Goal: Information Seeking & Learning: Learn about a topic

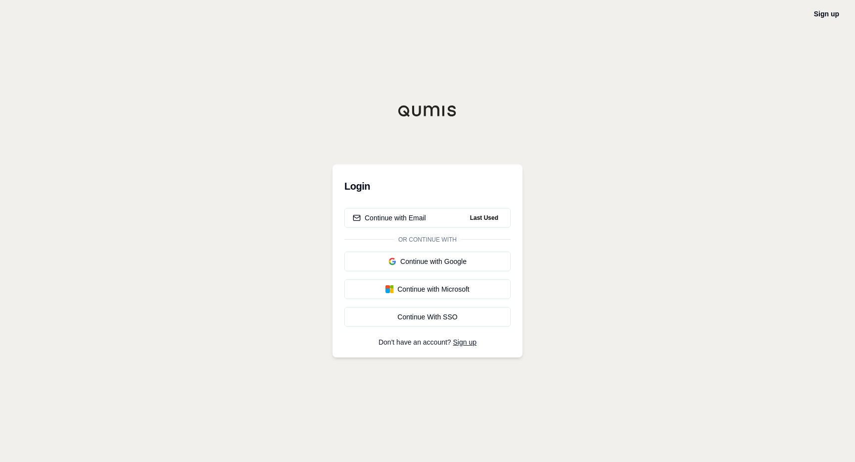
click at [832, 20] on div "Sign up Login Continue with Email Last Used Or continue with Continue with Goog…" at bounding box center [427, 231] width 855 height 462
click at [830, 13] on link "Sign up" at bounding box center [826, 14] width 25 height 8
click at [435, 219] on button "Continue with Email Last Used" at bounding box center [427, 218] width 166 height 20
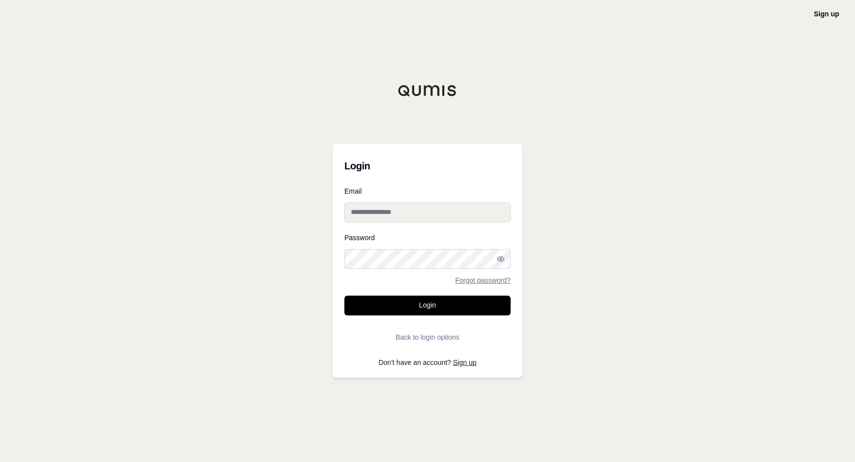
click at [427, 207] on input "Email" at bounding box center [427, 212] width 166 height 20
paste input "**********"
type input "**********"
click at [432, 312] on button "Login" at bounding box center [427, 305] width 166 height 20
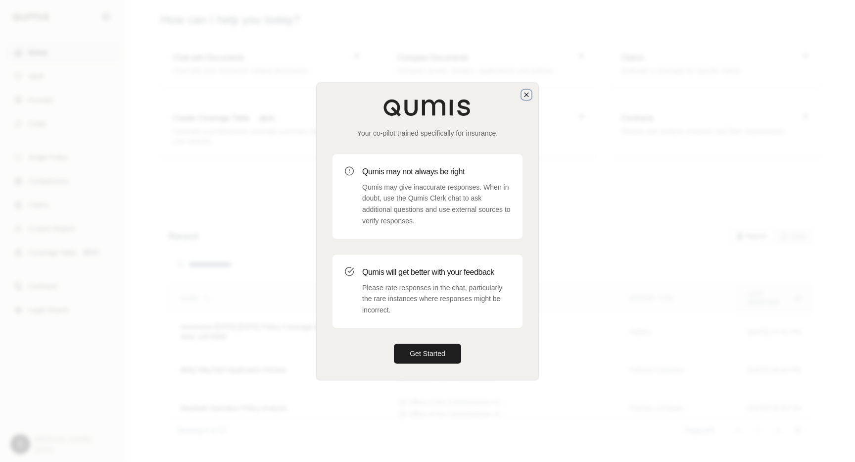
click at [525, 94] on icon "button" at bounding box center [526, 95] width 8 height 8
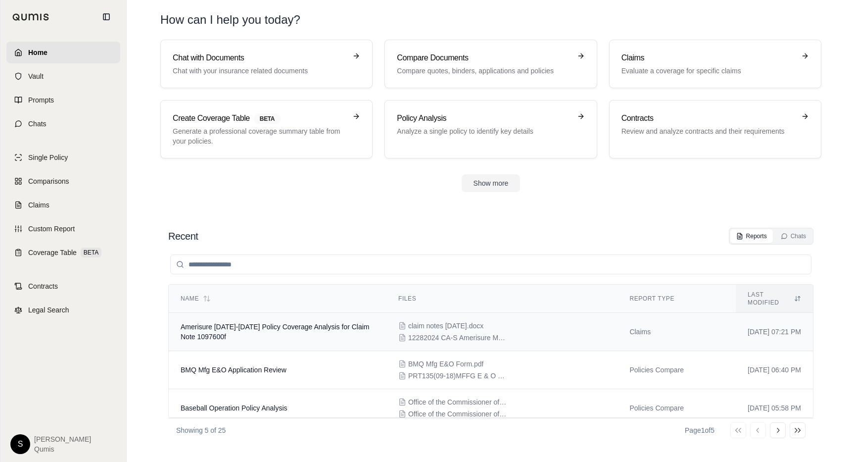
click at [255, 313] on td "Amerisure [DATE]-[DATE] Policy Coverage Analysis for Claim Note 1097600f" at bounding box center [278, 332] width 218 height 38
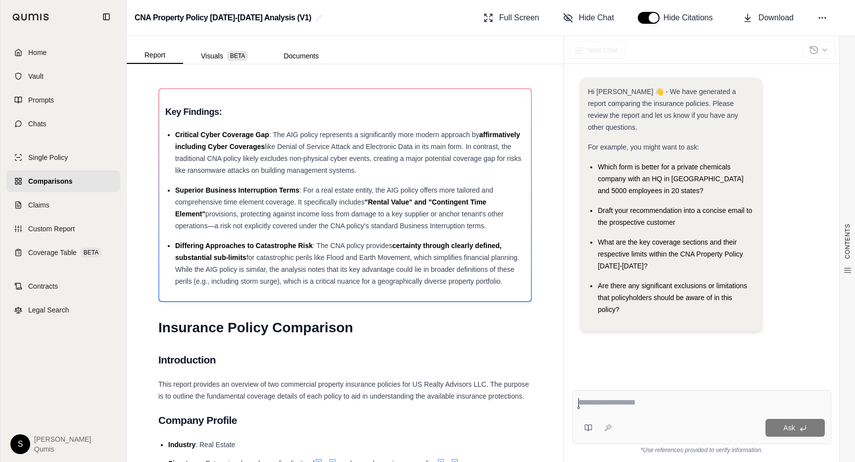
drag, startPoint x: 200, startPoint y: 458, endPoint x: 129, endPoint y: 458, distance: 71.2
click at [196, 458] on li "Size : Large Enterprise, based on policy limits of and annual premium exceeding…" at bounding box center [350, 463] width 364 height 12
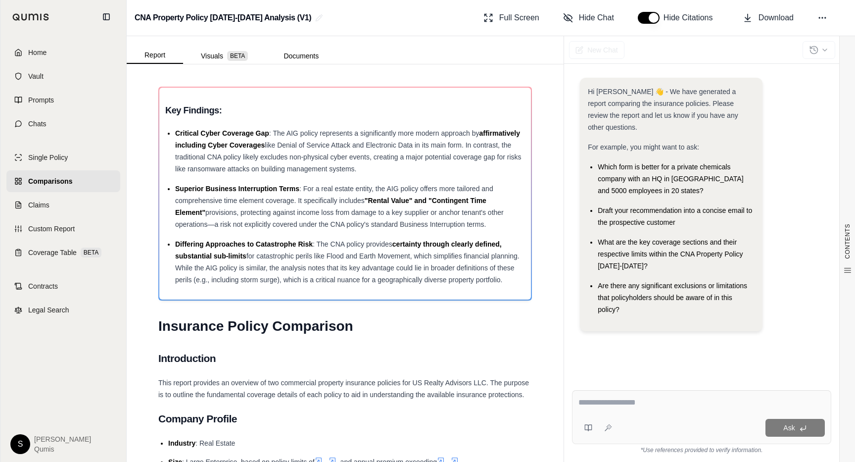
click at [474, 87] on div "Key Findings: Critical Cyber Coverage Gap : The AIG policy represents a signifi…" at bounding box center [344, 194] width 373 height 214
click at [474, 62] on div "Report Visuals BETA Documents" at bounding box center [345, 50] width 437 height 28
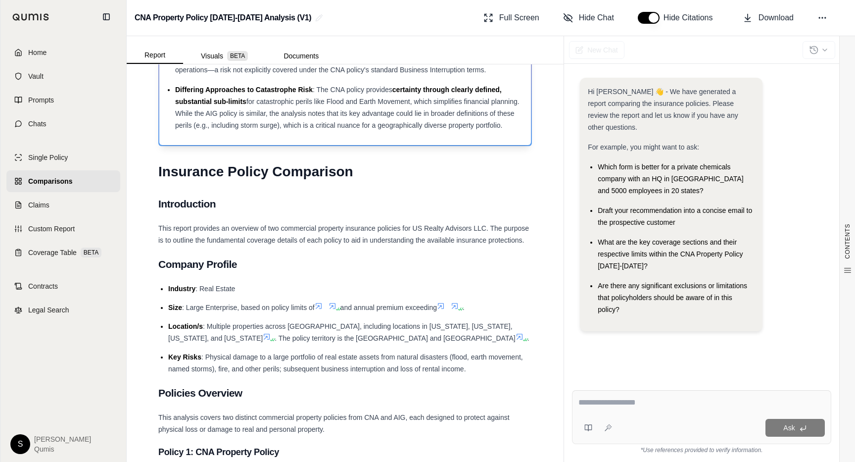
scroll to position [29, 0]
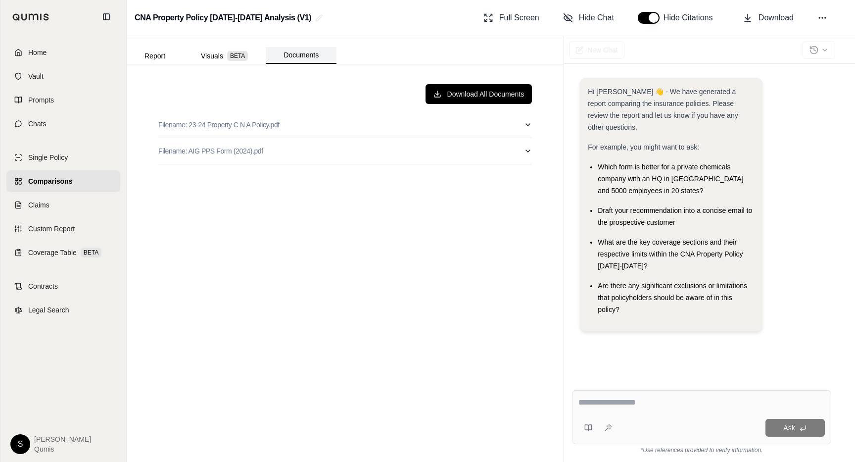
click at [309, 54] on button "Documents" at bounding box center [301, 55] width 71 height 17
click at [163, 54] on button "Report" at bounding box center [155, 56] width 56 height 16
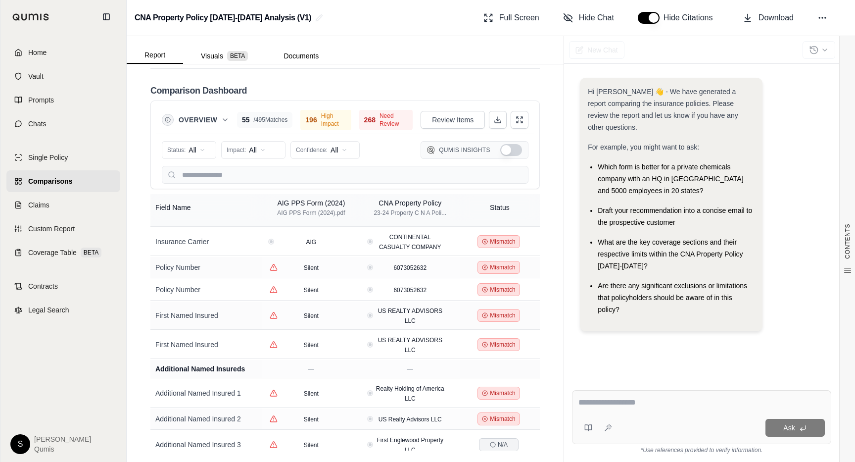
scroll to position [0, 0]
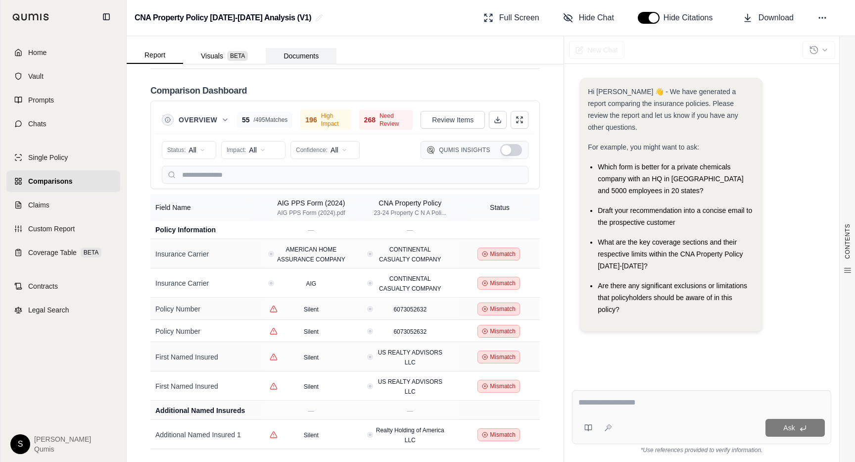
click at [303, 54] on button "Documents" at bounding box center [301, 56] width 71 height 16
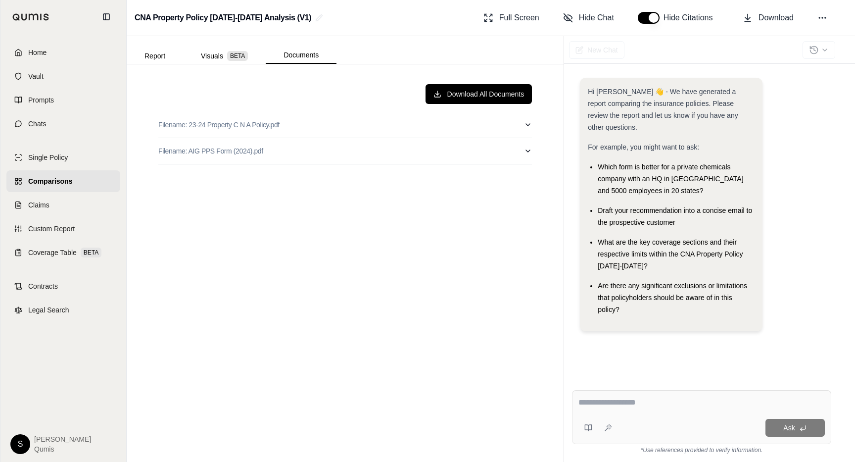
click at [341, 133] on button "Filename: 23-24 Property C N A Policy.pdf" at bounding box center [344, 125] width 373 height 26
click at [404, 127] on button "Filename: 23-24 Property C N A Policy.pdf" at bounding box center [344, 125] width 373 height 26
click at [155, 56] on button "Report" at bounding box center [155, 56] width 56 height 16
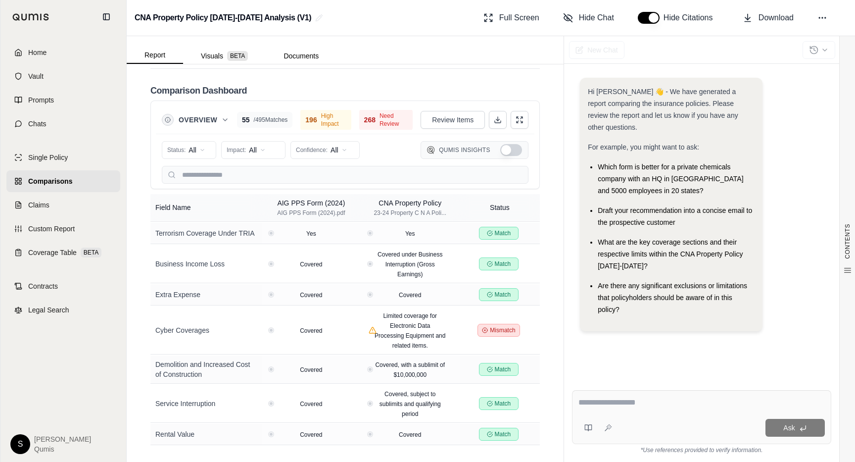
scroll to position [6750, 0]
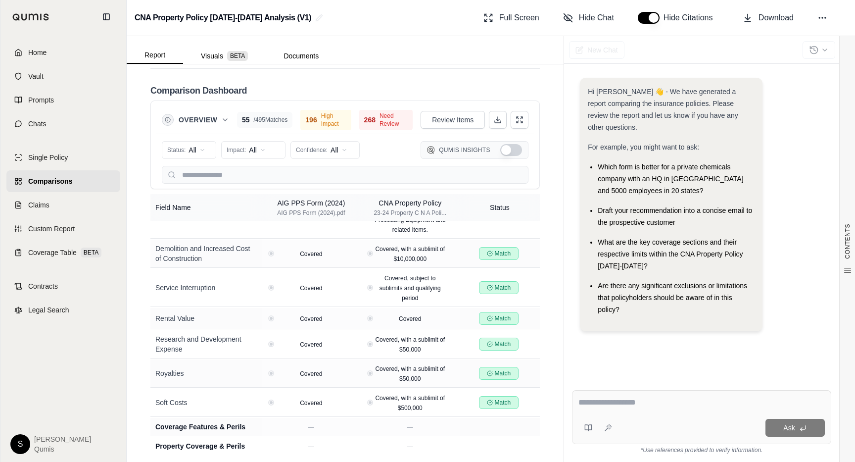
click at [650, 407] on textarea at bounding box center [701, 402] width 246 height 12
type textarea "**********"
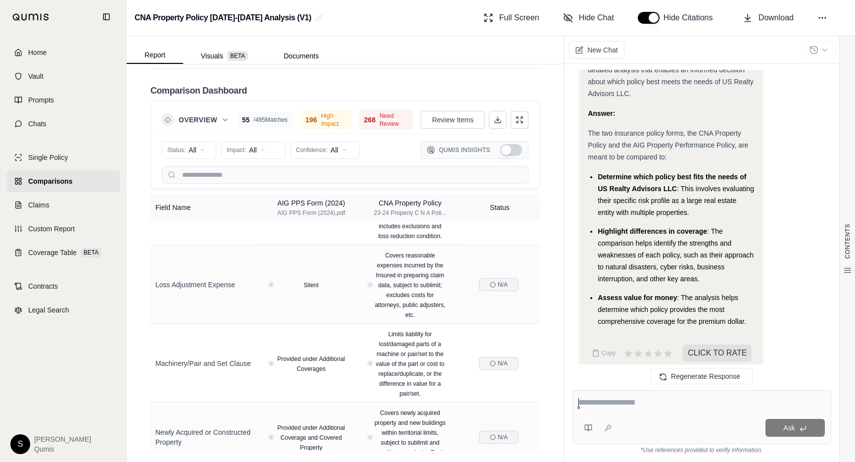
scroll to position [16732, 0]
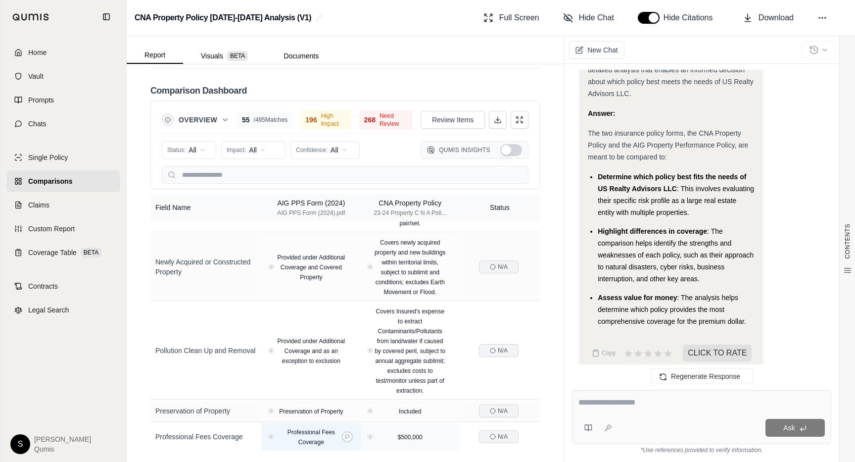
scroll to position [16932, 0]
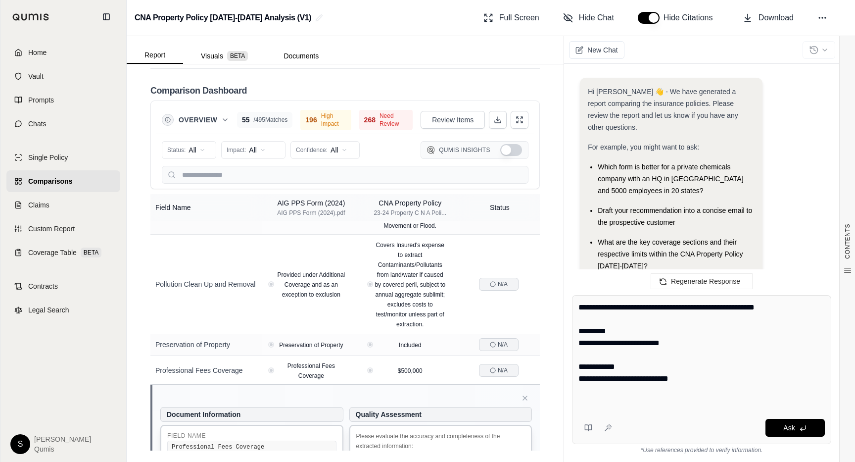
scroll to position [1289, 0]
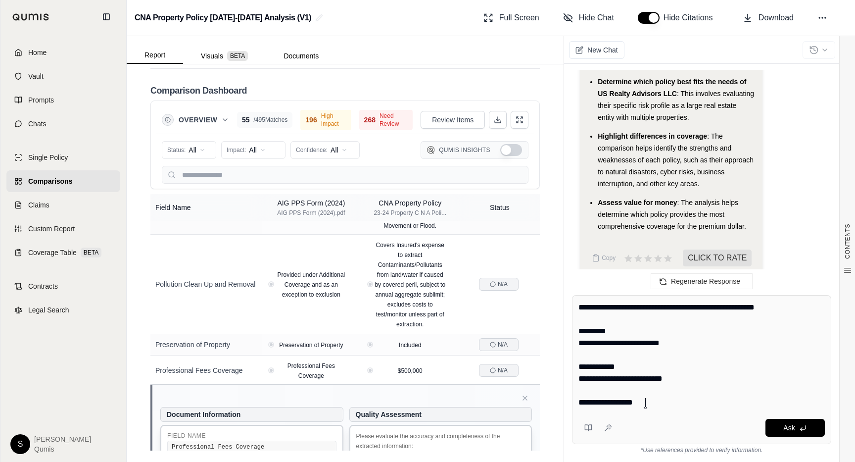
type textarea "**********"
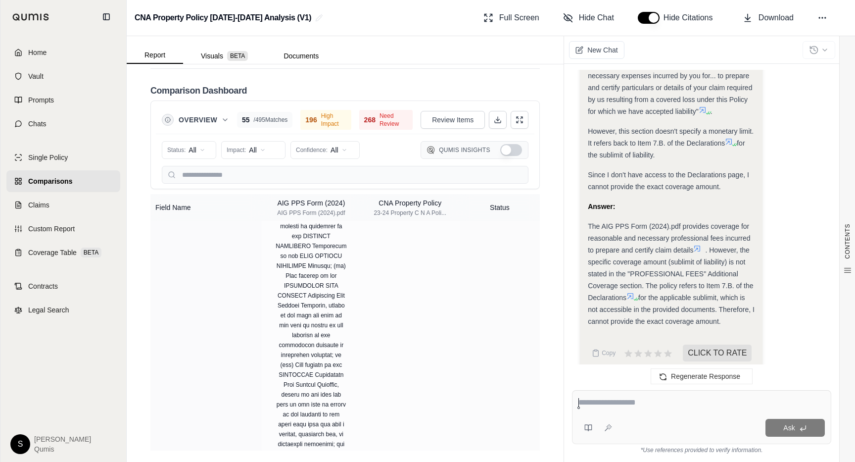
scroll to position [23752, 0]
click at [766, 20] on span "Download" at bounding box center [775, 18] width 35 height 12
click at [828, 204] on div "Hi Dan 👋 - We have generated a report comparing the insurance policies. Please …" at bounding box center [701, 222] width 259 height 304
click at [501, 117] on icon at bounding box center [498, 120] width 8 height 8
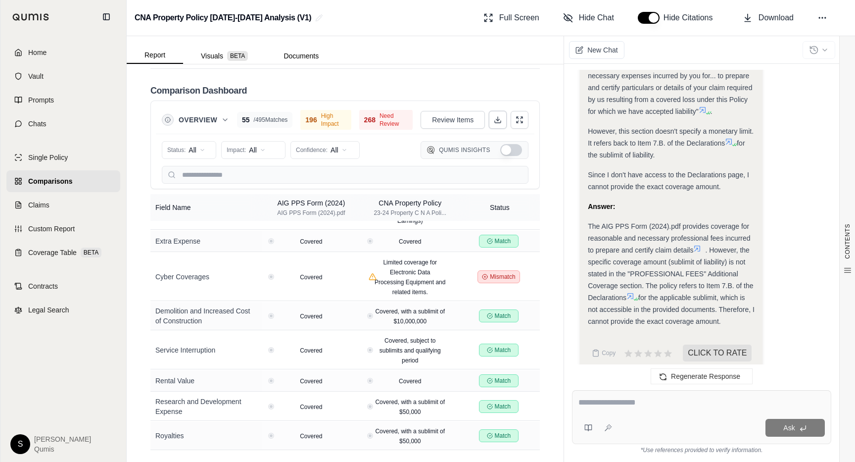
scroll to position [6666, 0]
